Goal: Transaction & Acquisition: Purchase product/service

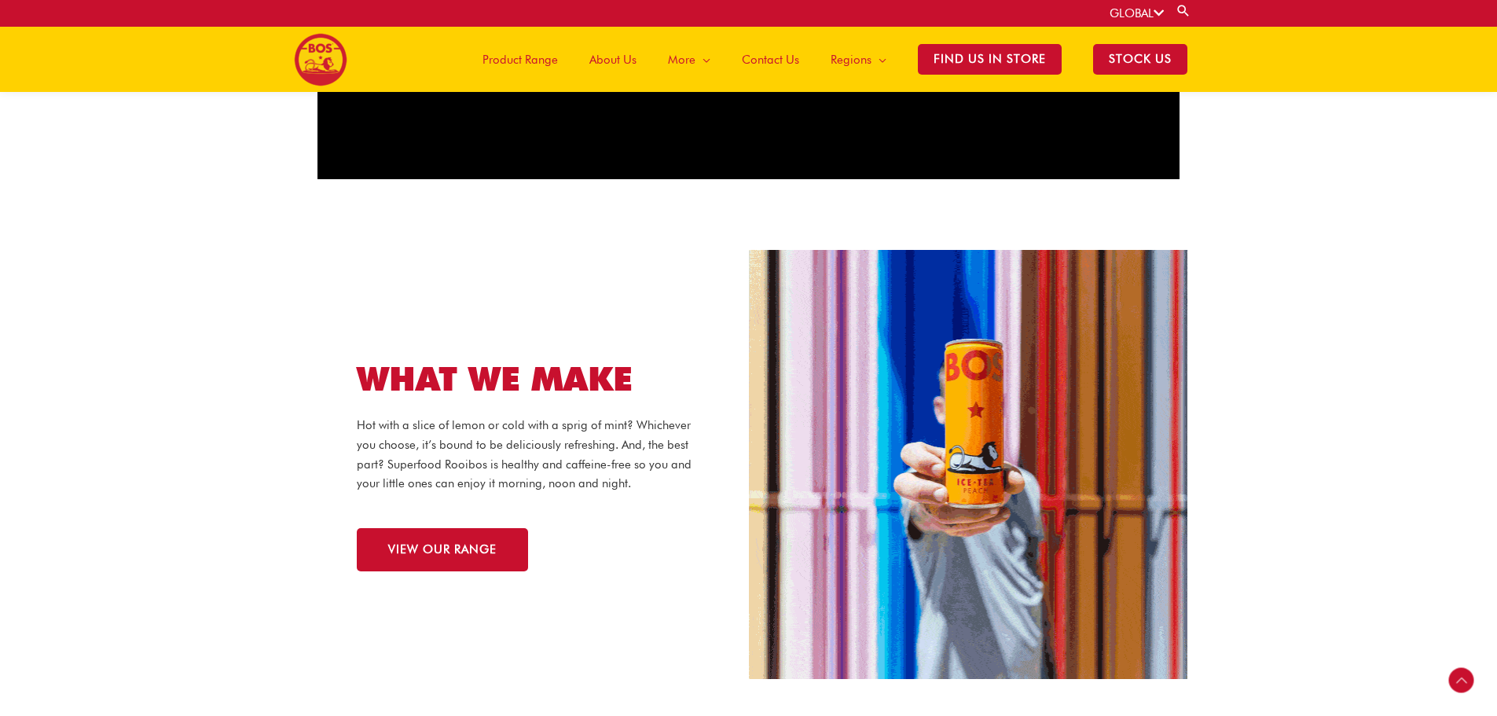
scroll to position [1246, 0]
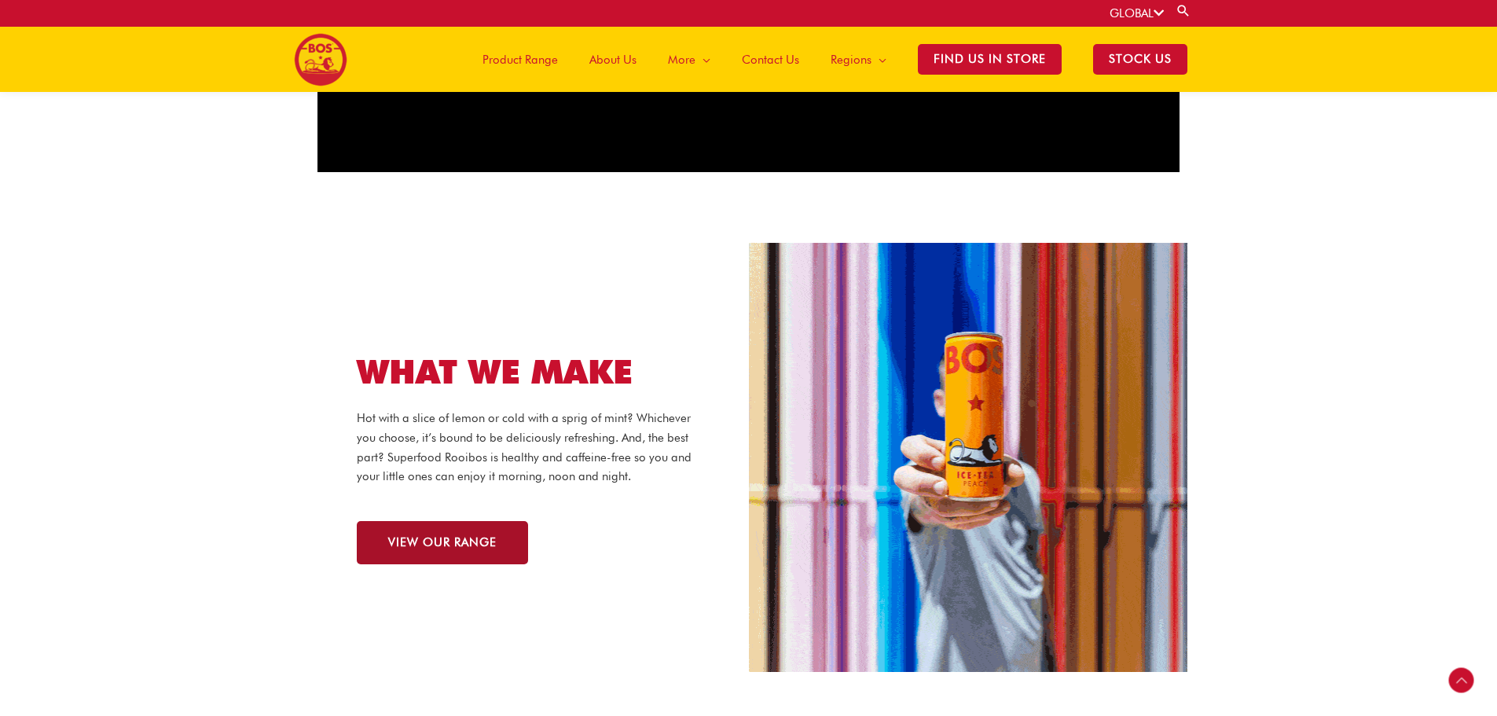
click at [413, 537] on span "VIEW OUR RANGE" at bounding box center [442, 543] width 108 height 12
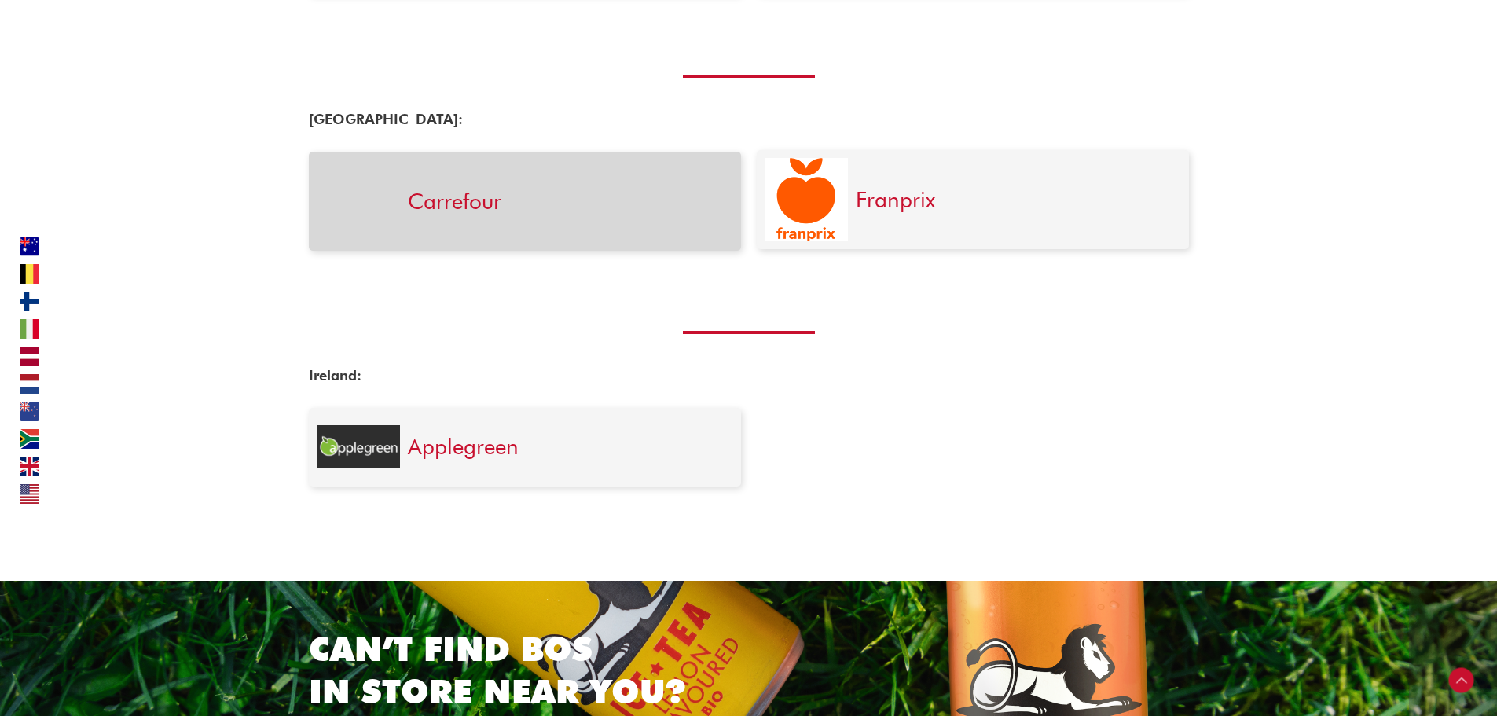
scroll to position [3939, 0]
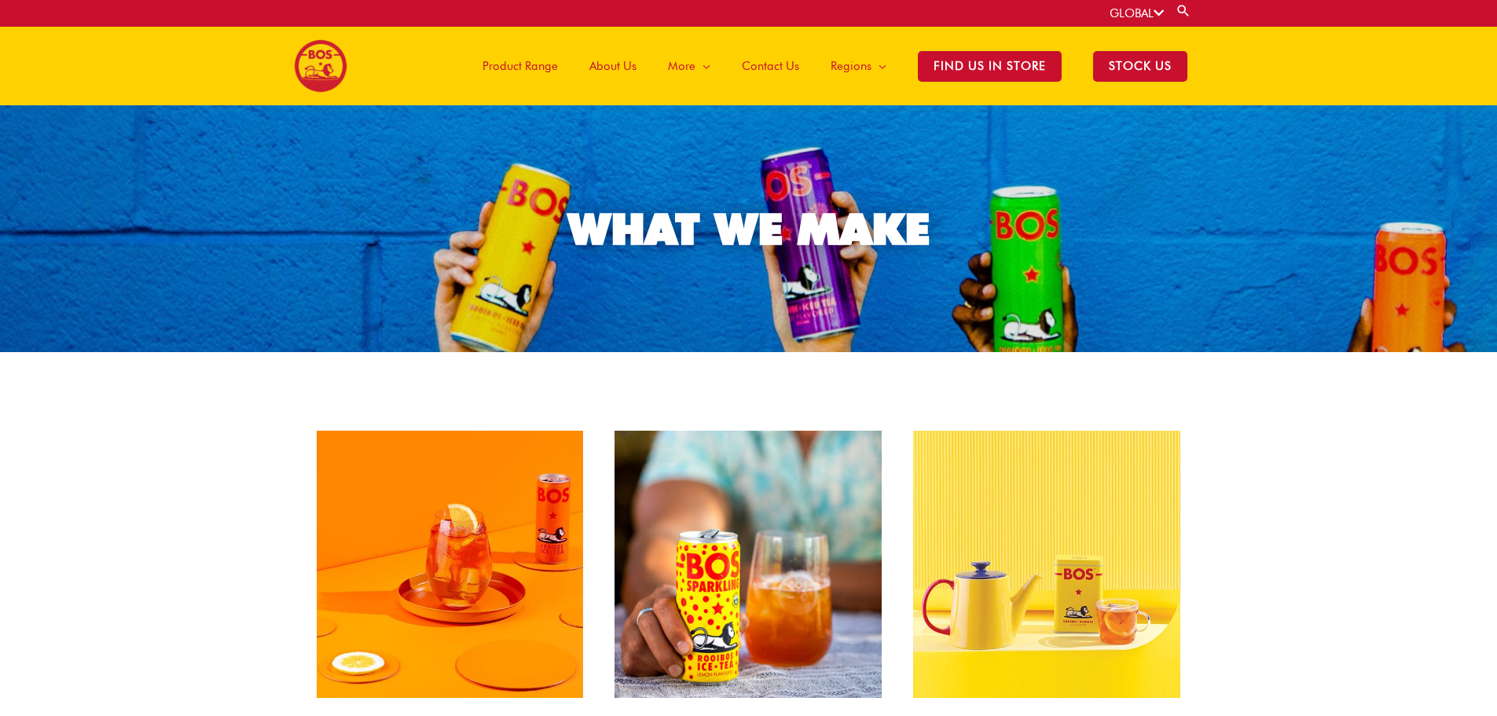
click at [1354, 417] on section "ROOIBOS ICE TEA At [GEOGRAPHIC_DATA] we believe that healthy should be fun. Tha…" at bounding box center [748, 668] width 1497 height 507
